Goal: Information Seeking & Learning: Learn about a topic

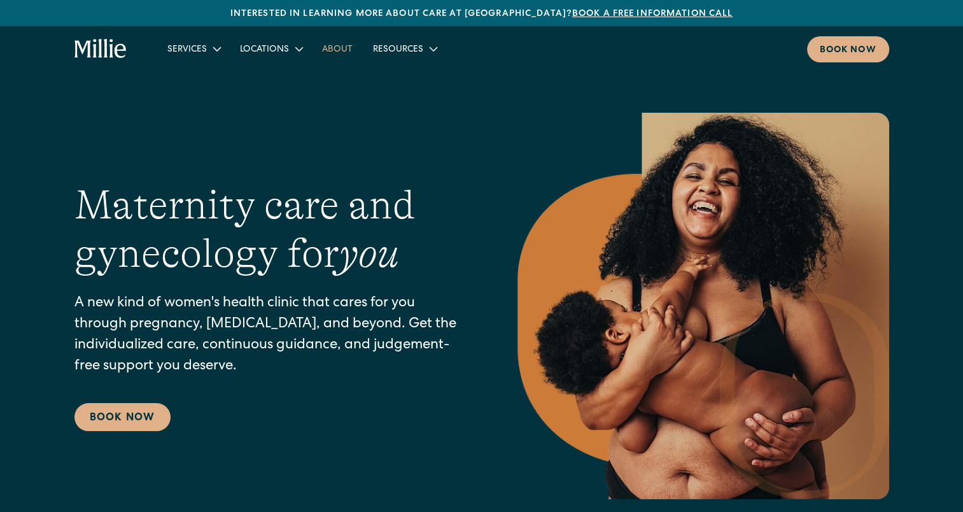
click at [337, 46] on link "About" at bounding box center [337, 48] width 51 height 21
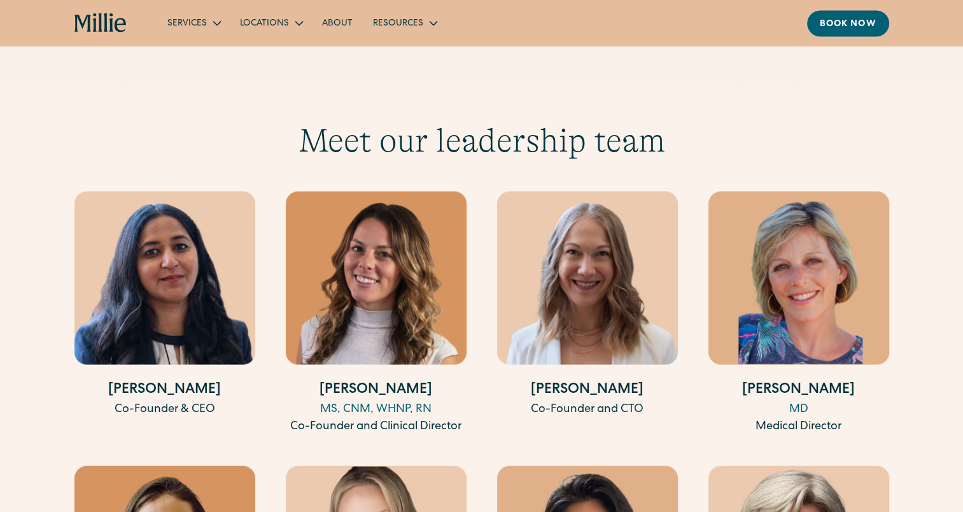
scroll to position [2309, 0]
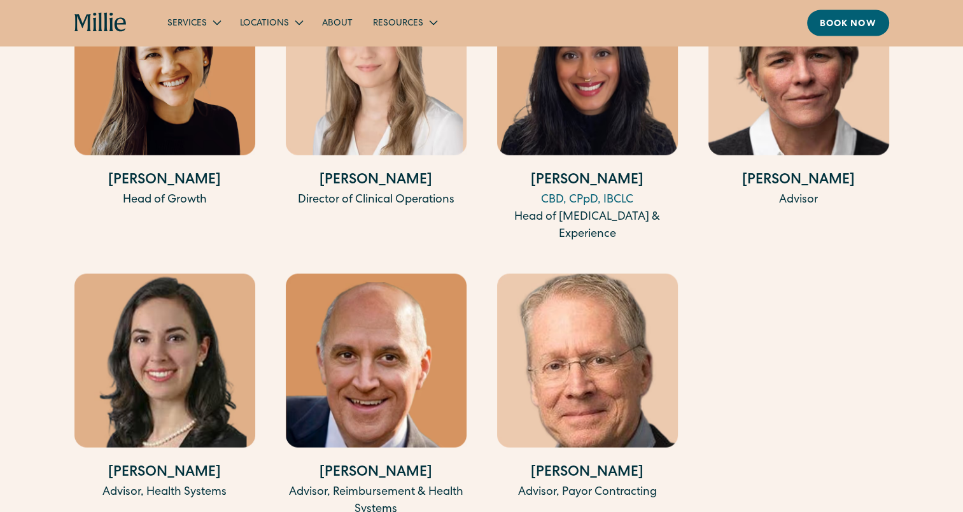
scroll to position [2792, 0]
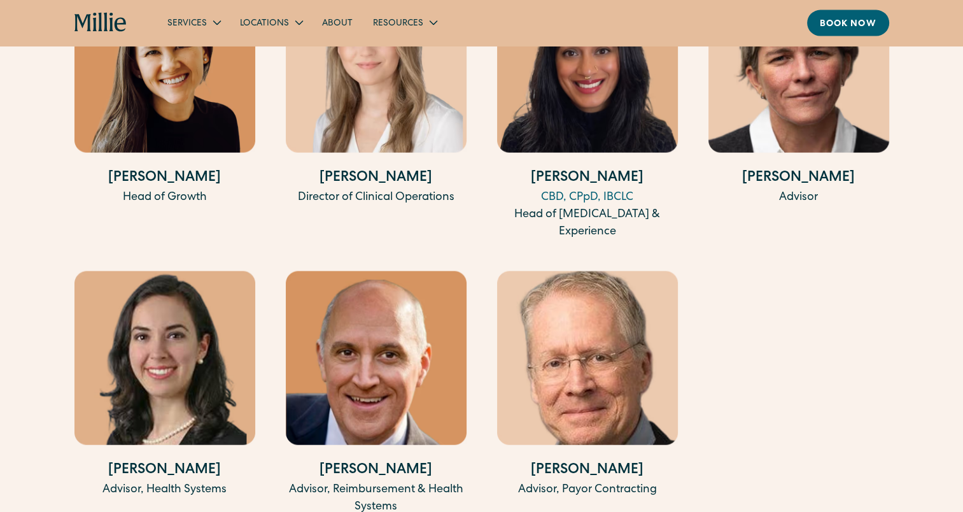
click at [919, 239] on div "Meet our leadership team Anu Sharma Co-Founder & CEO Talia Borgo MS, CNM, WHNP,…" at bounding box center [481, 75] width 963 height 881
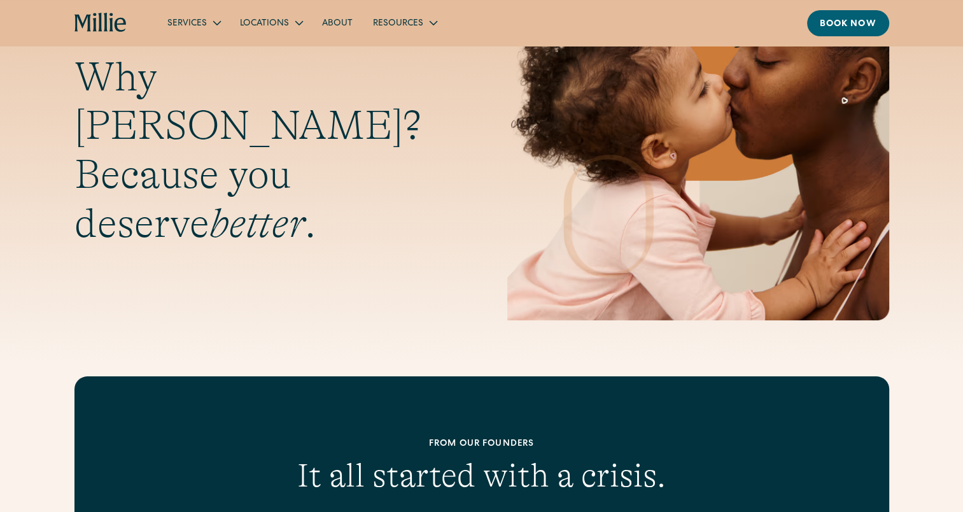
scroll to position [135, 0]
